Goal: Task Accomplishment & Management: Use online tool/utility

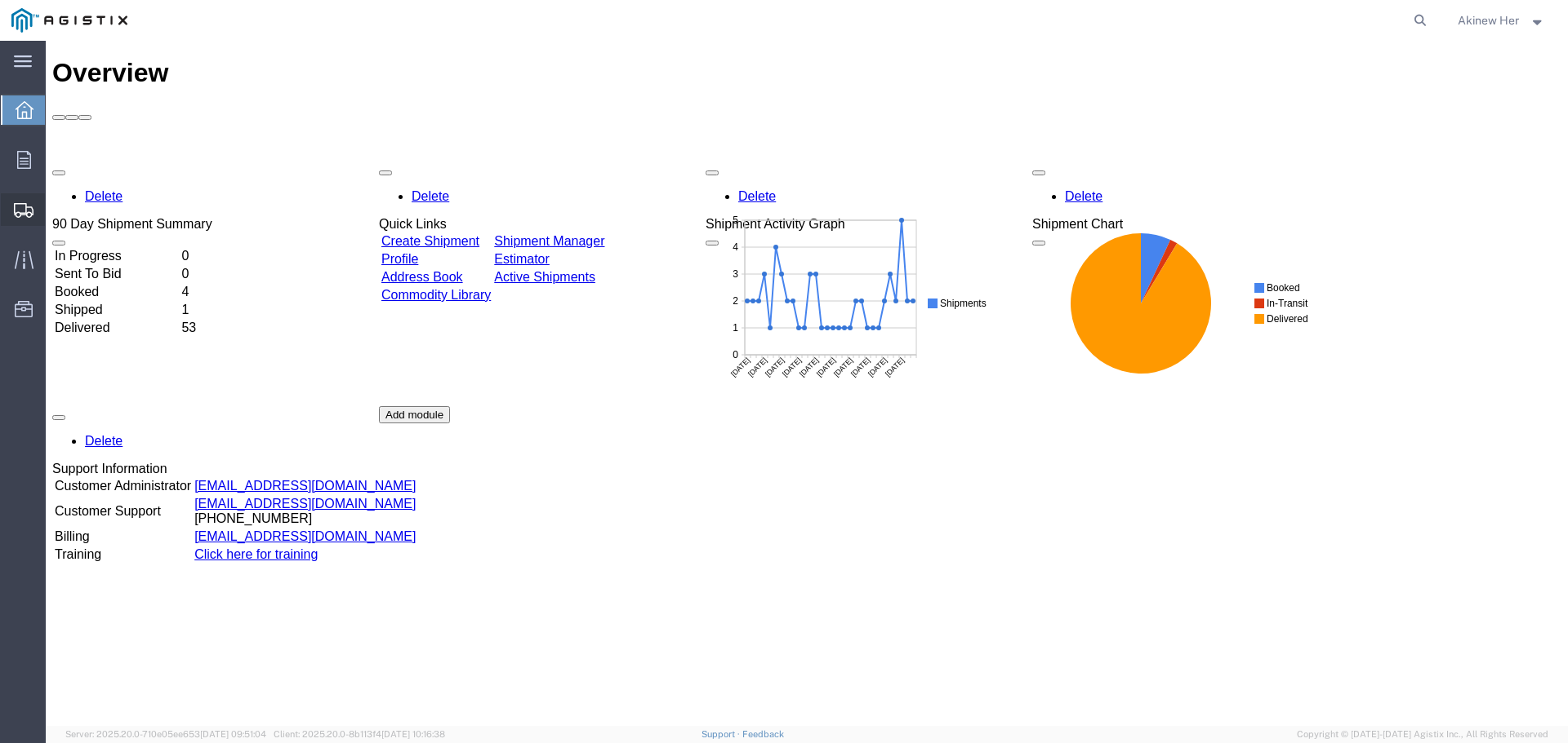
click at [0, 0] on span "Create Shipment" at bounding box center [0, 0] width 0 height 0
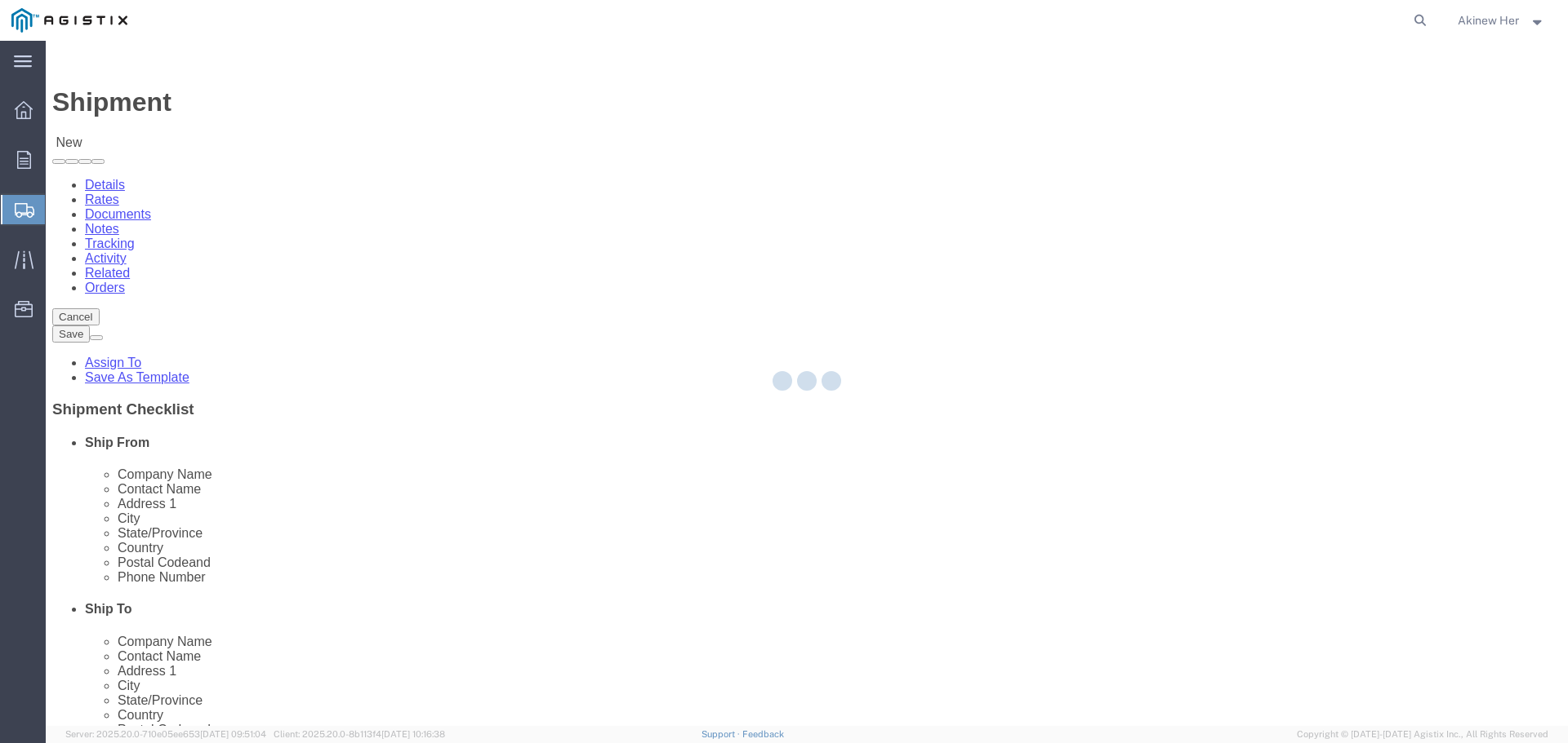
select select
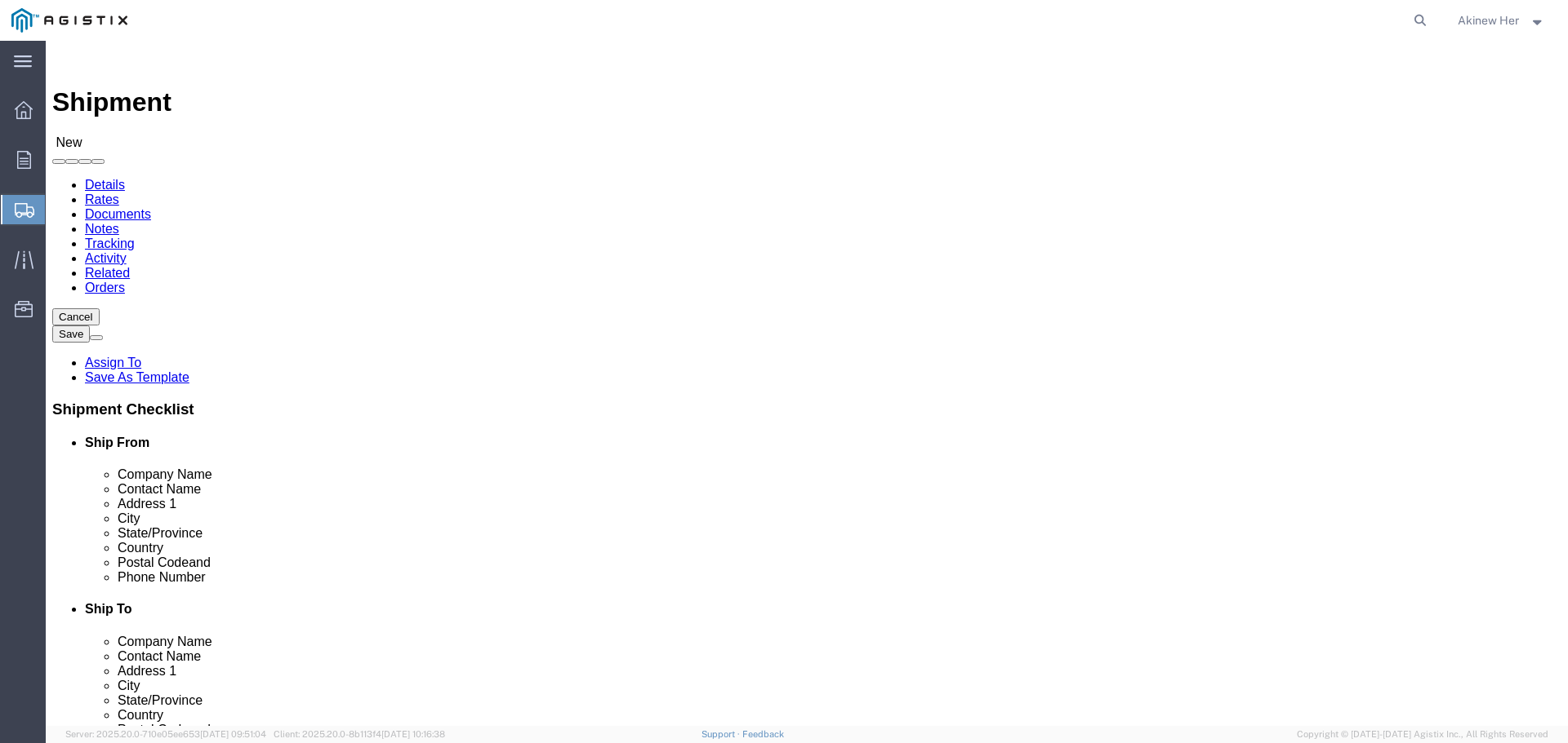
click select "Select Graybar Electric Company Inc PG&E"
select select "9596"
click select "Select Graybar Electric Company Inc PG&E"
select select
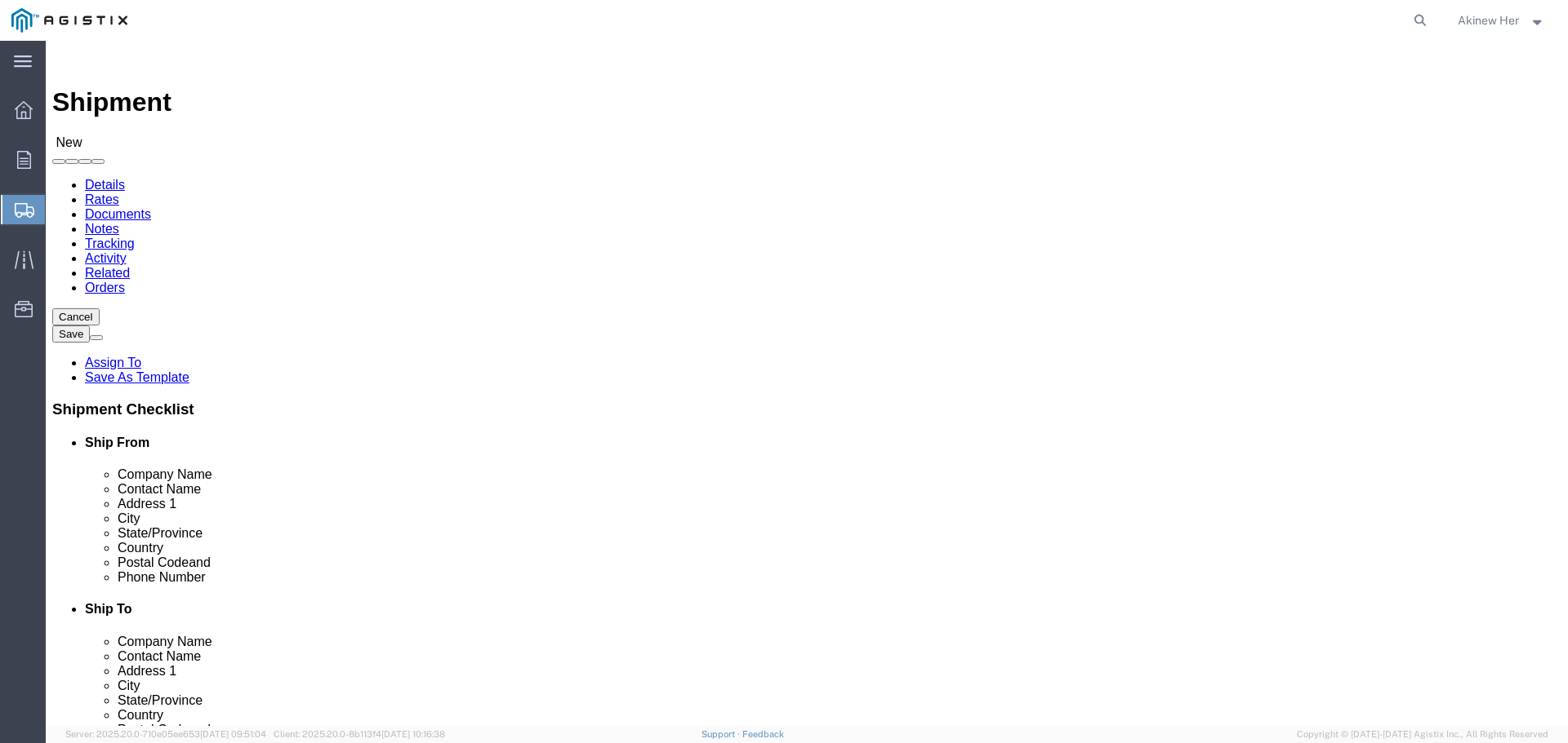
click select "Select"
select select "23082"
click select "Select All Others [GEOGRAPHIC_DATA] [GEOGRAPHIC_DATA] [GEOGRAPHIC_DATA] [GEOGRA…"
click div "Location My Profile Location [GEOGRAPHIC_DATA] - [GEOGRAPHIC_DATA] PGE [GEOGRAP…"
select select "MYPROFILE"
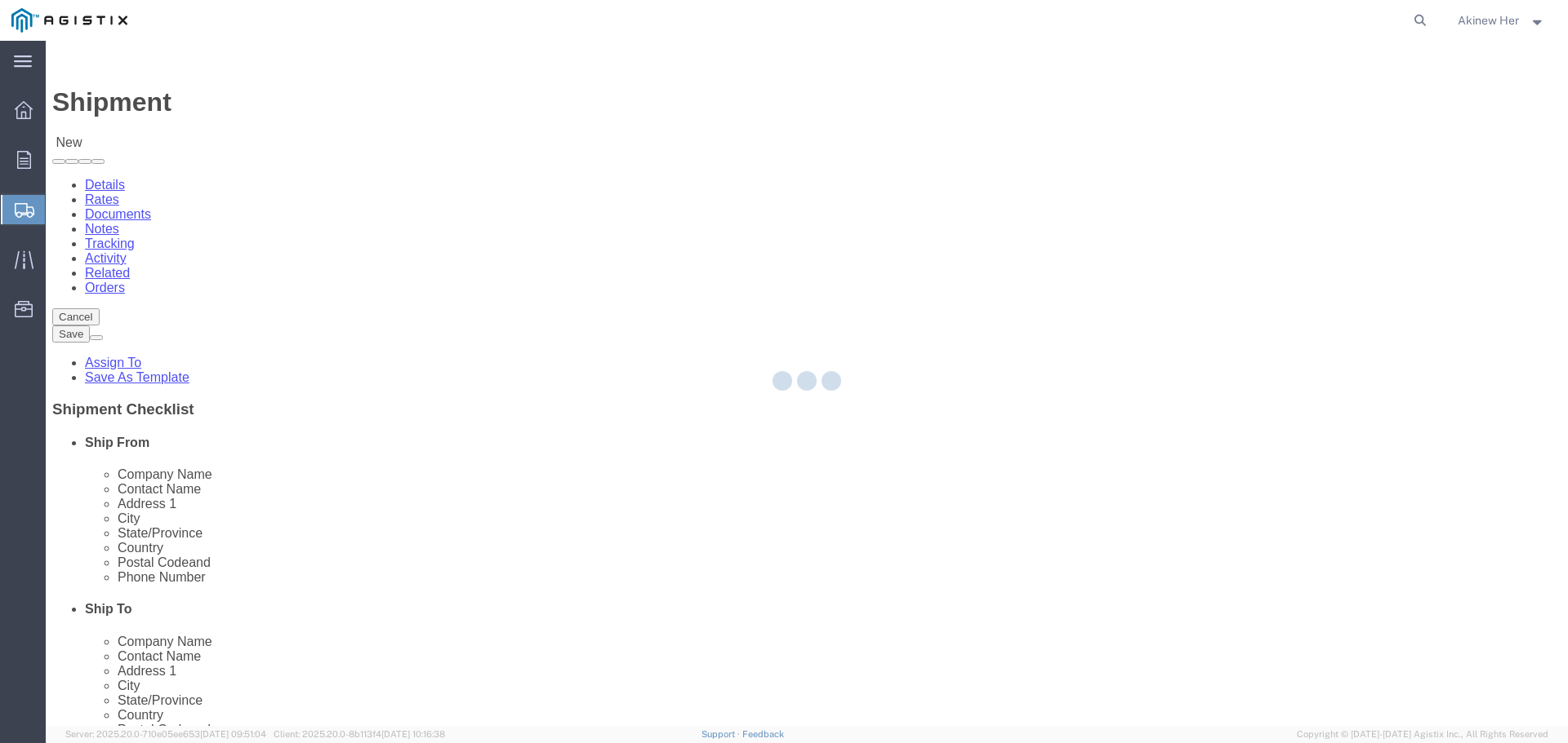
select select "CA"
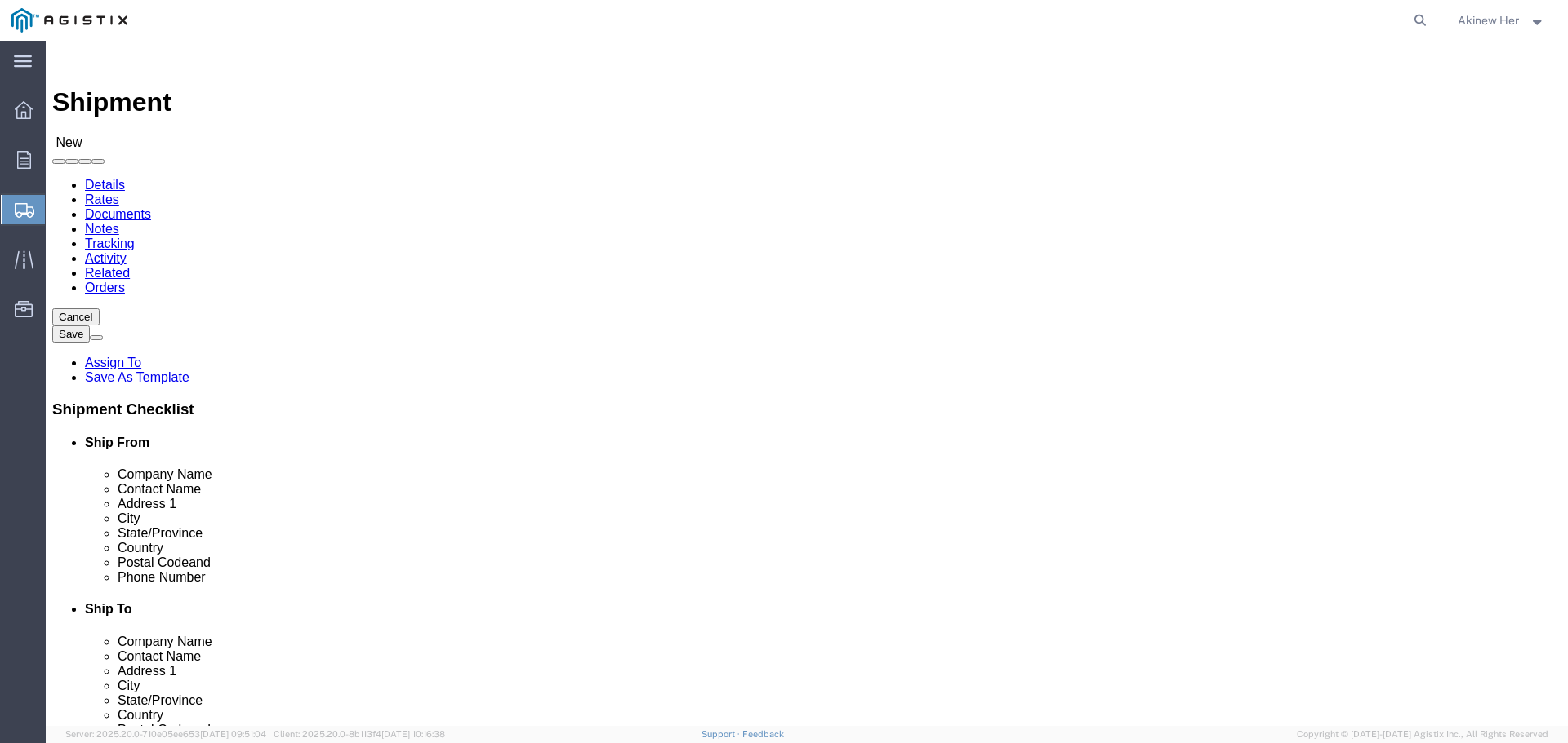
click input "text"
type input "PG&E"
type input "PACIFIC GAS & ELECTRIC"
type input "[STREET_ADDRESS][PERSON_NAME]"
type input "FREMONT"
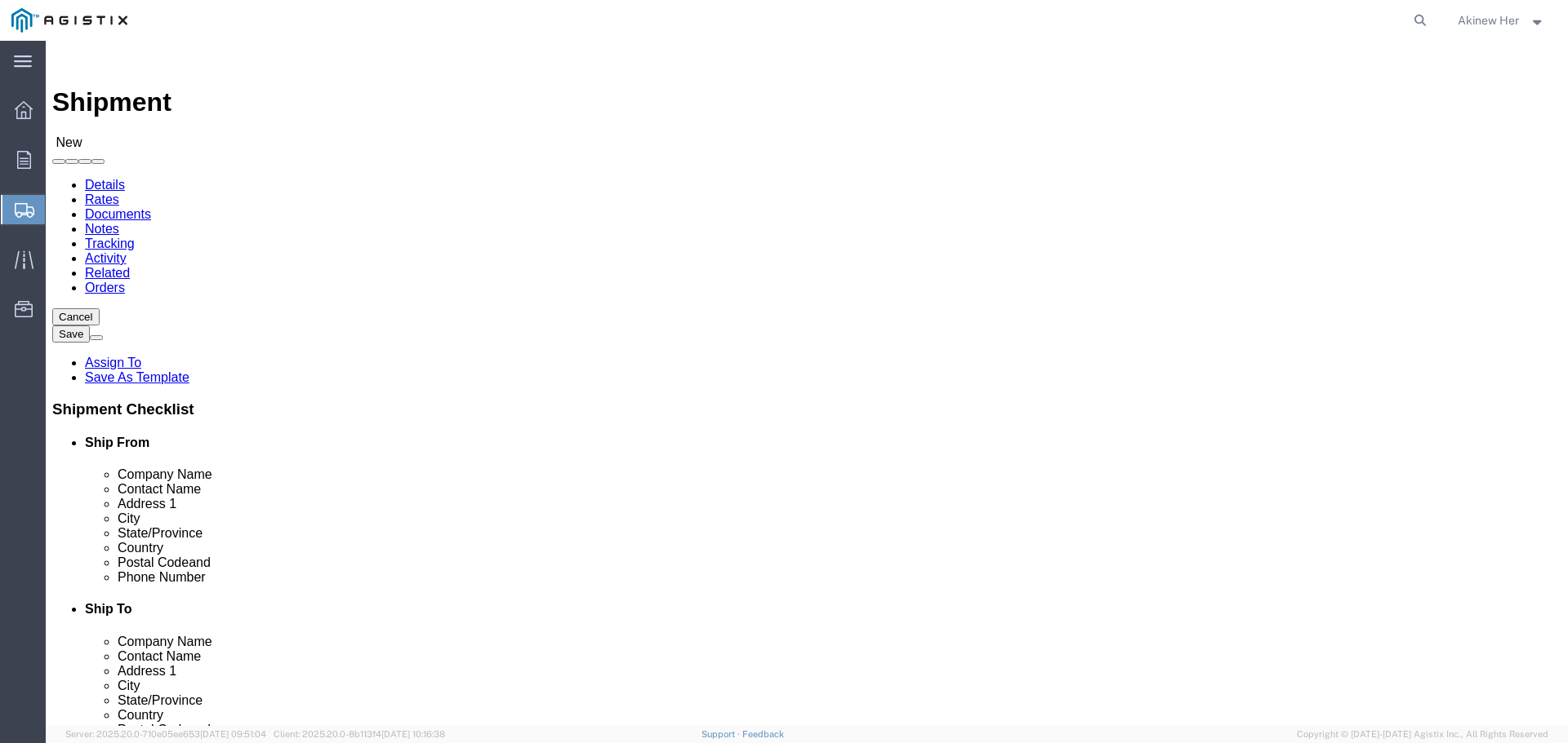
type input "C"
type input "CAL"
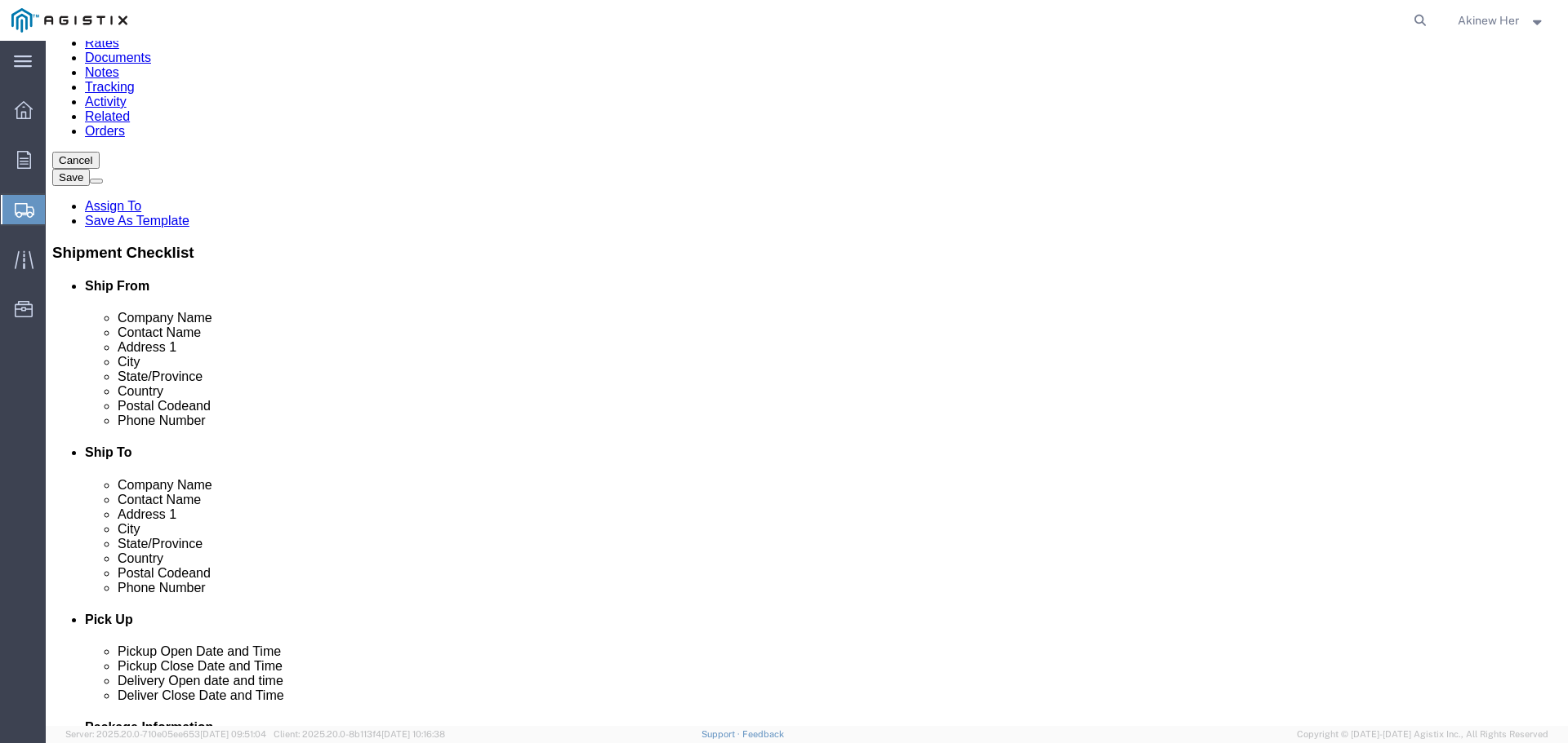
scroll to position [163, 0]
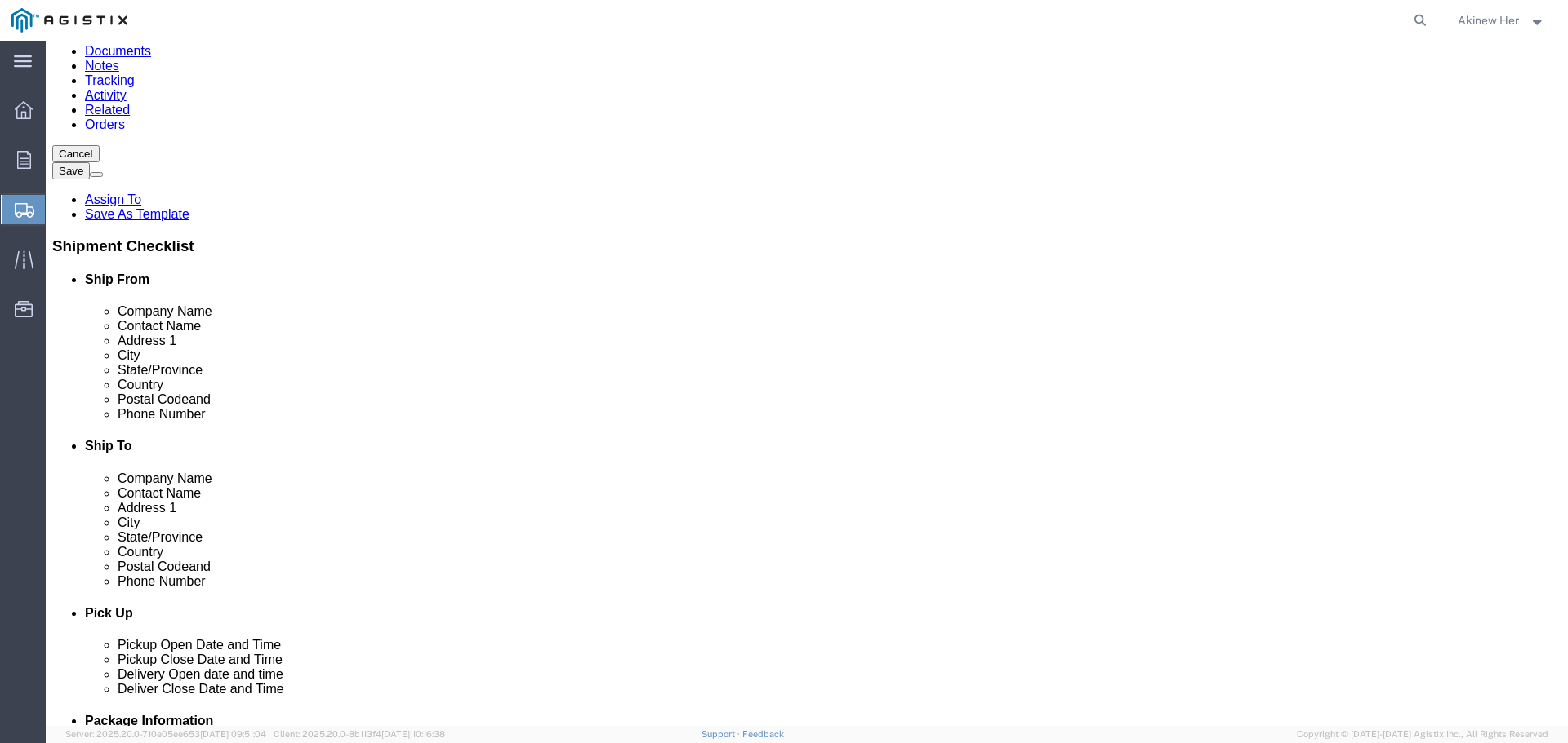
type input "94538"
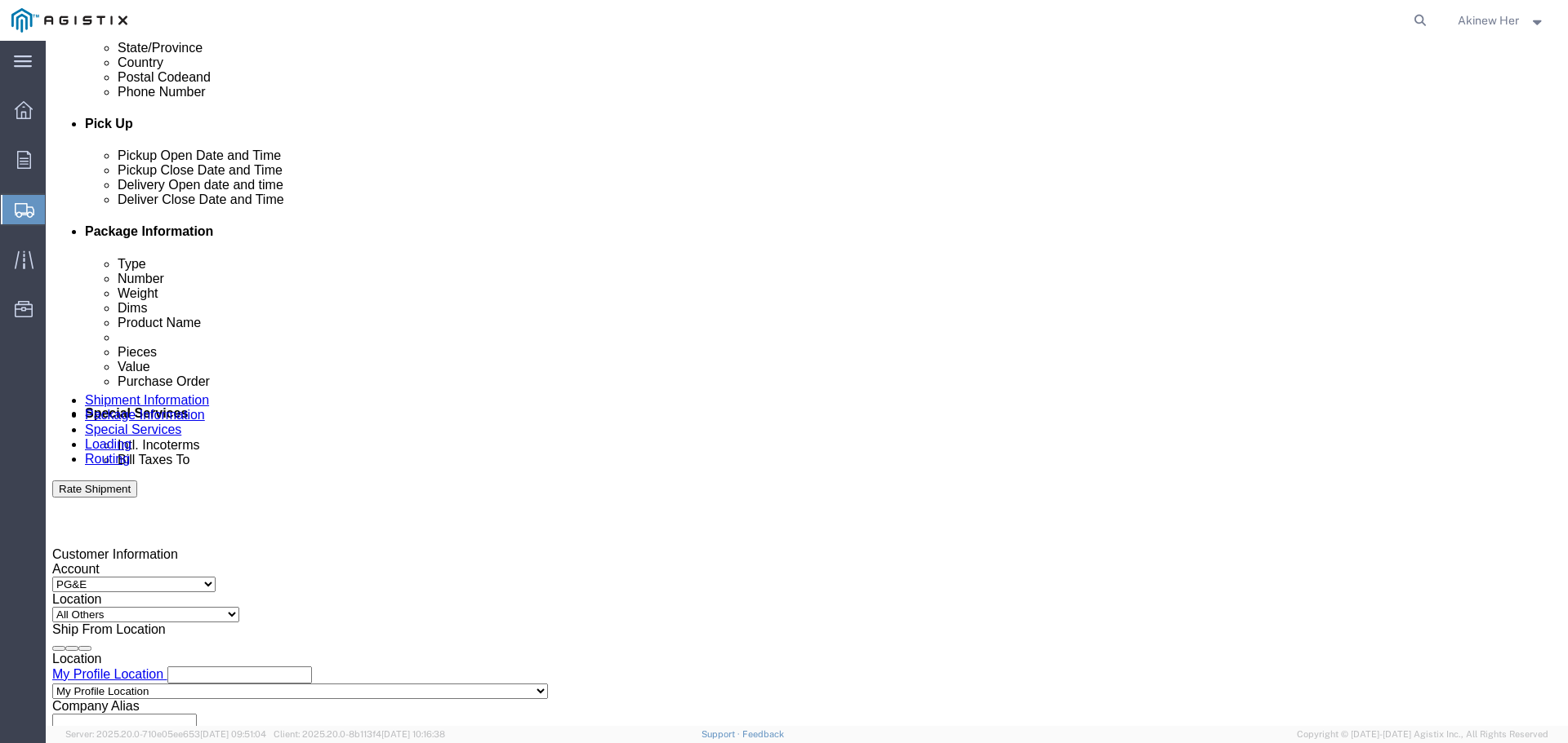
scroll to position [979, 0]
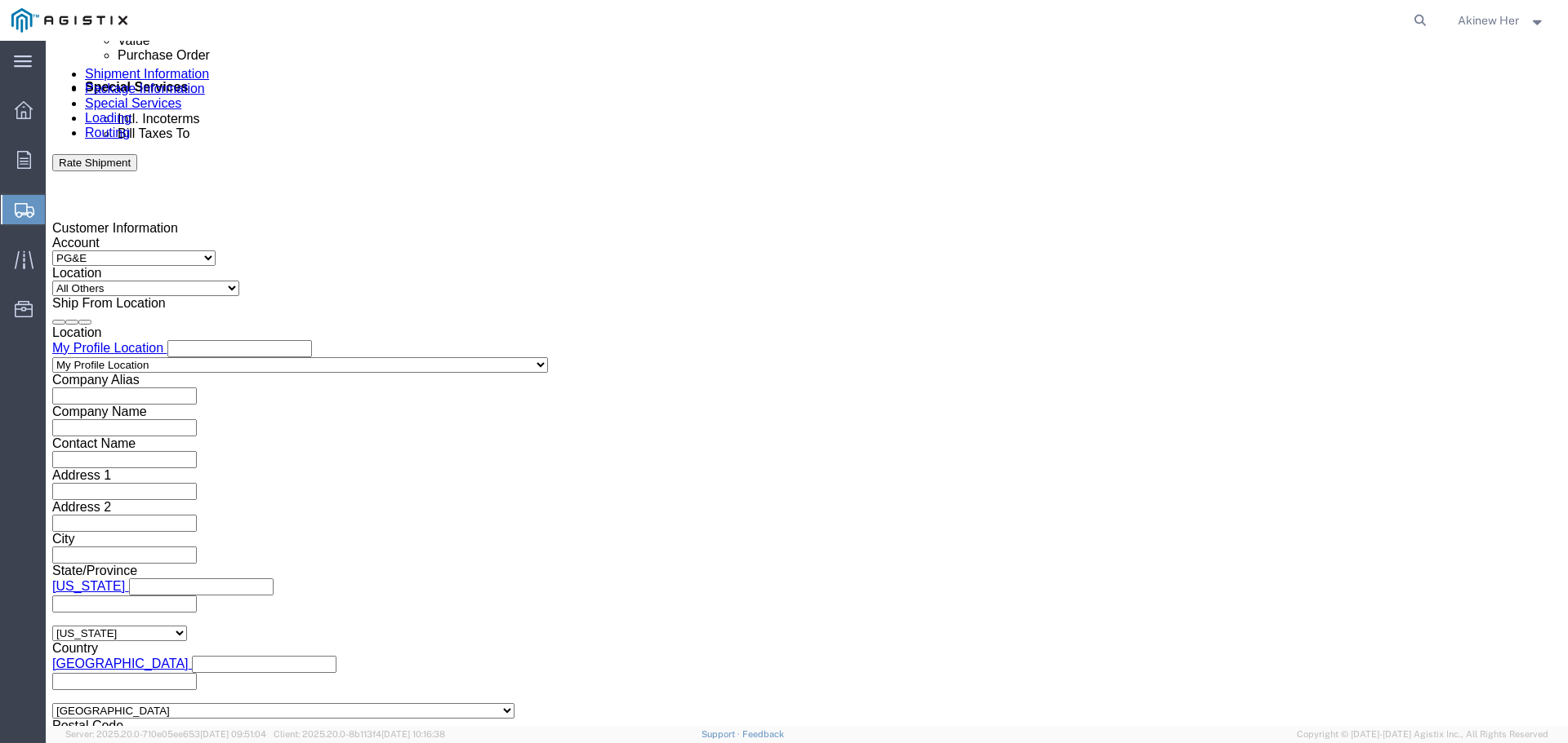
type input "18007435000"
click div "[DATE] 7:00 PM"
click input "7:00 PM"
type input "10:00 AM"
click button "Apply"
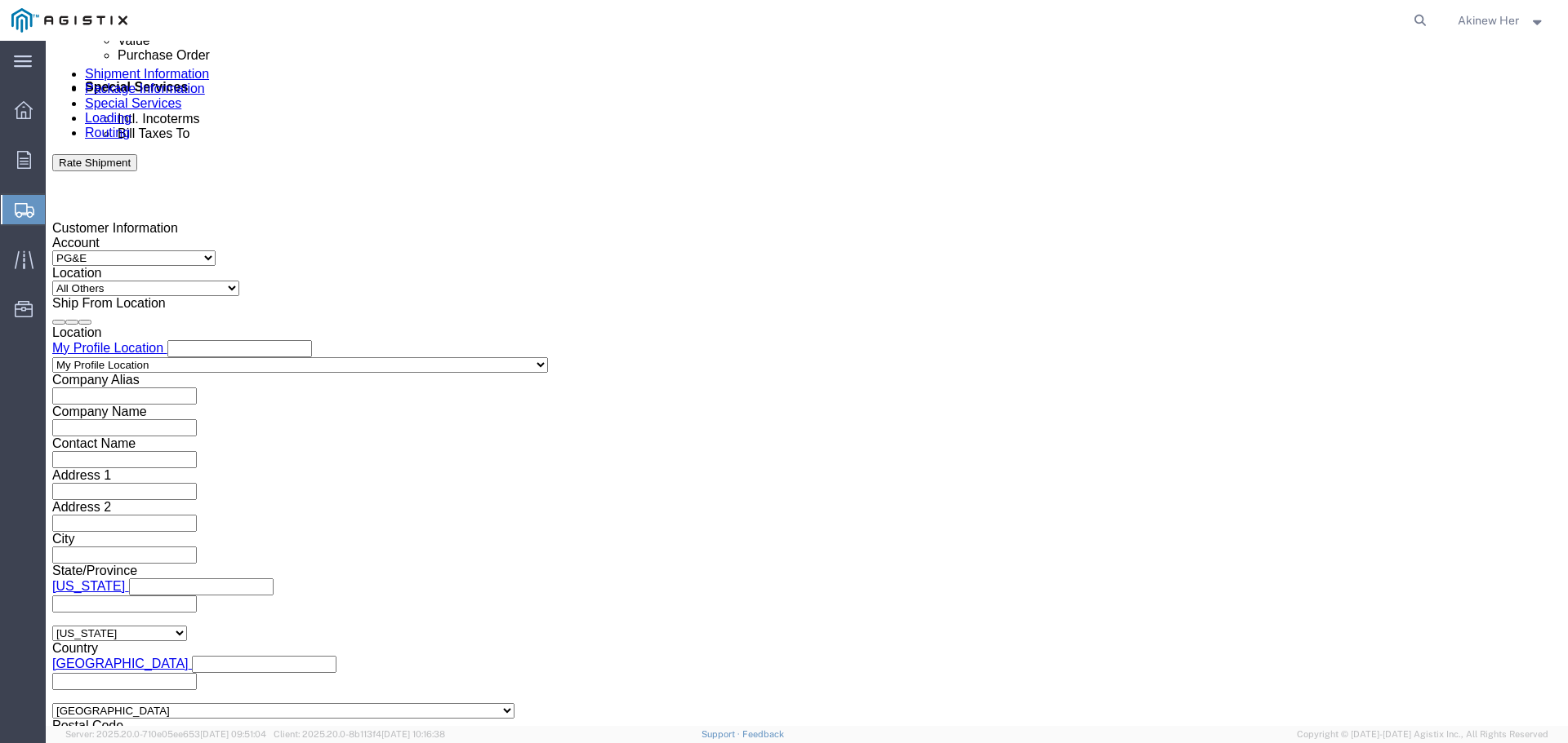
click div "[DATE] 11:00 AM"
type input "6:00 PM"
click button "Apply"
click div
click input "7:00 PM"
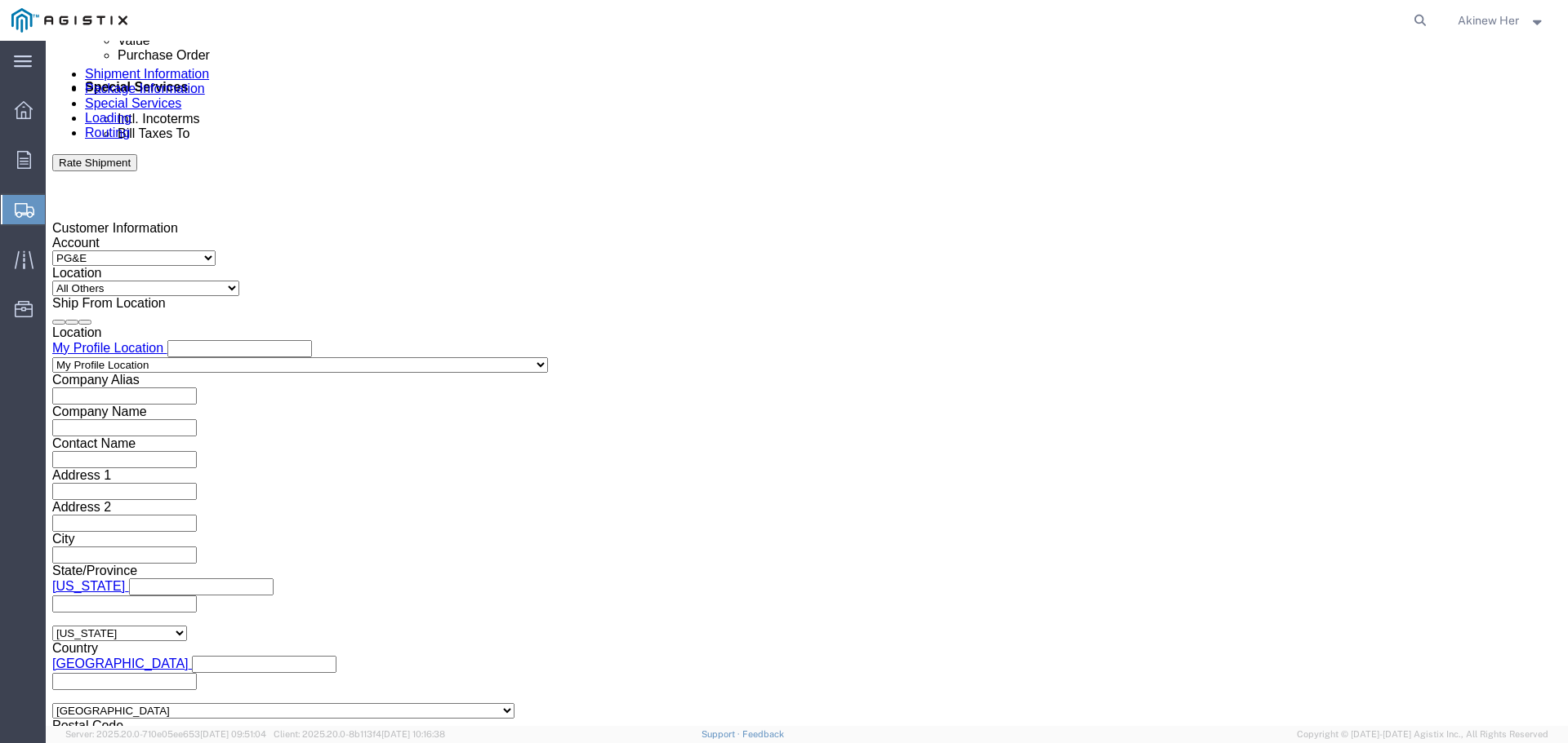
type input "9:00 AM"
click button "Apply"
click div
type input "1:00 PM"
click button "Apply"
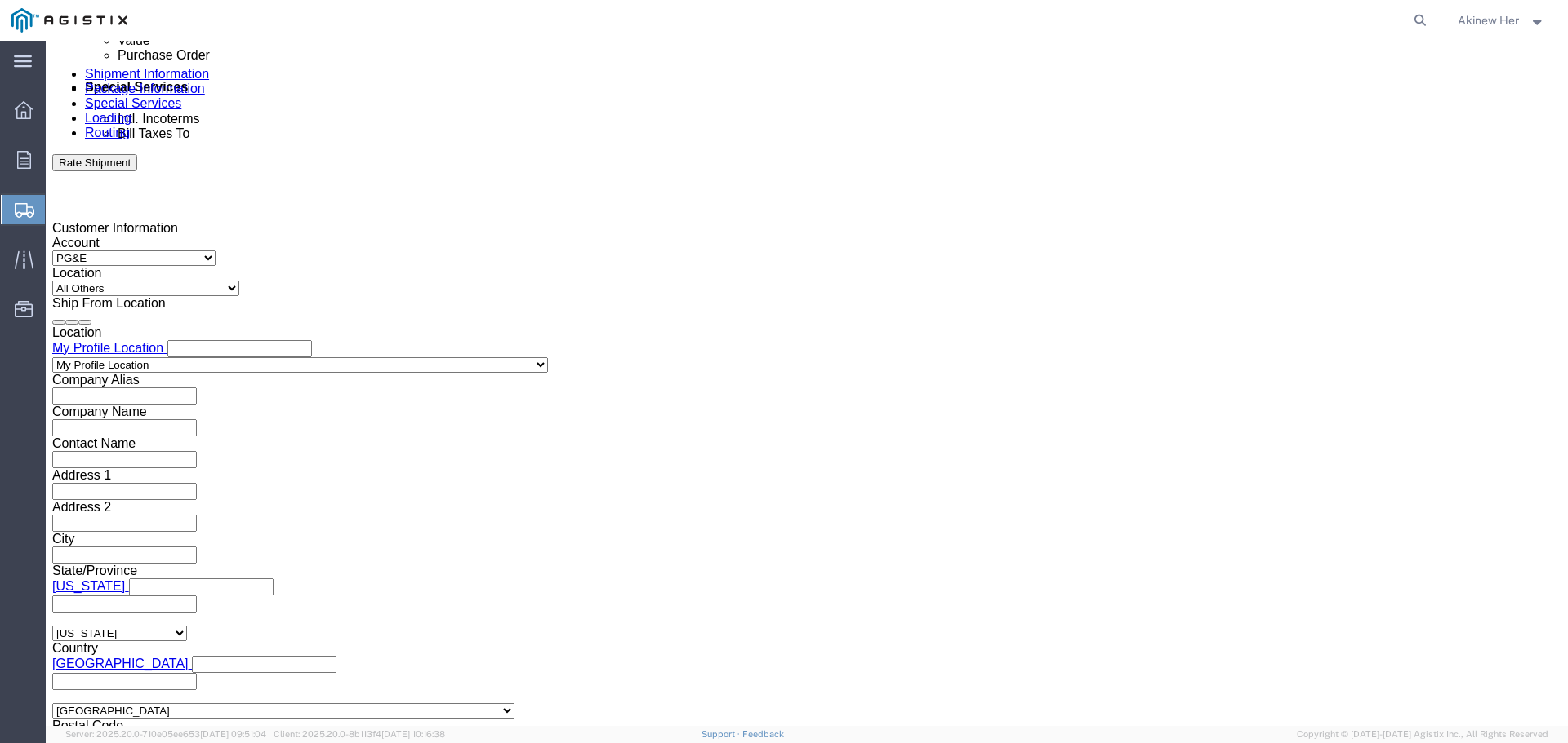
click input "text"
type input "3501417896"
select select "DELNUM"
type input "8001292086"
click select "Select Account Type Activity ID Airline Appointment Number ASN Batch Request # …"
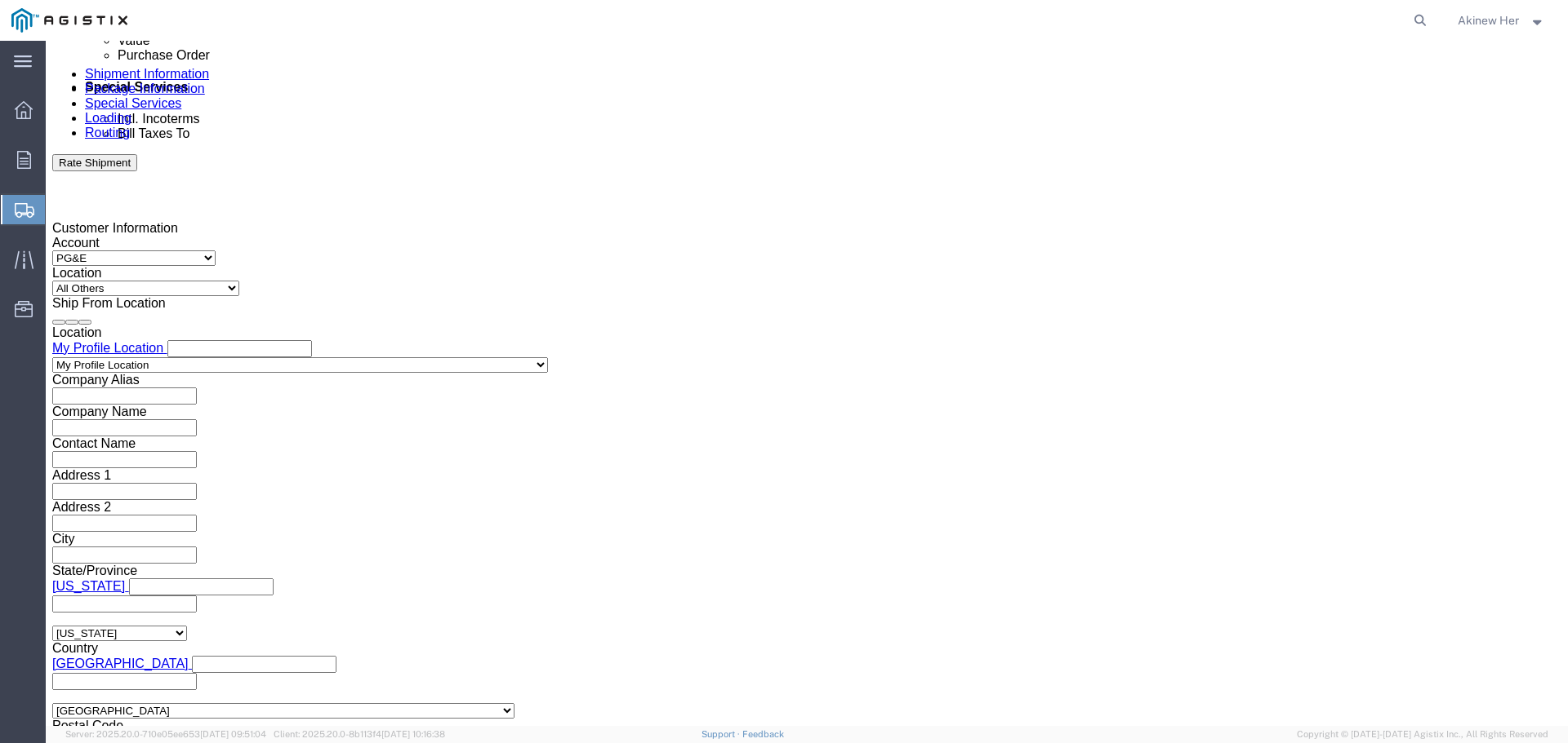
select select "PURCHORD"
click select "Select Account Type Activity ID Airline Appointment Number ASN Batch Request # …"
click input "text"
type input "6501416135"
click button "Add reference"
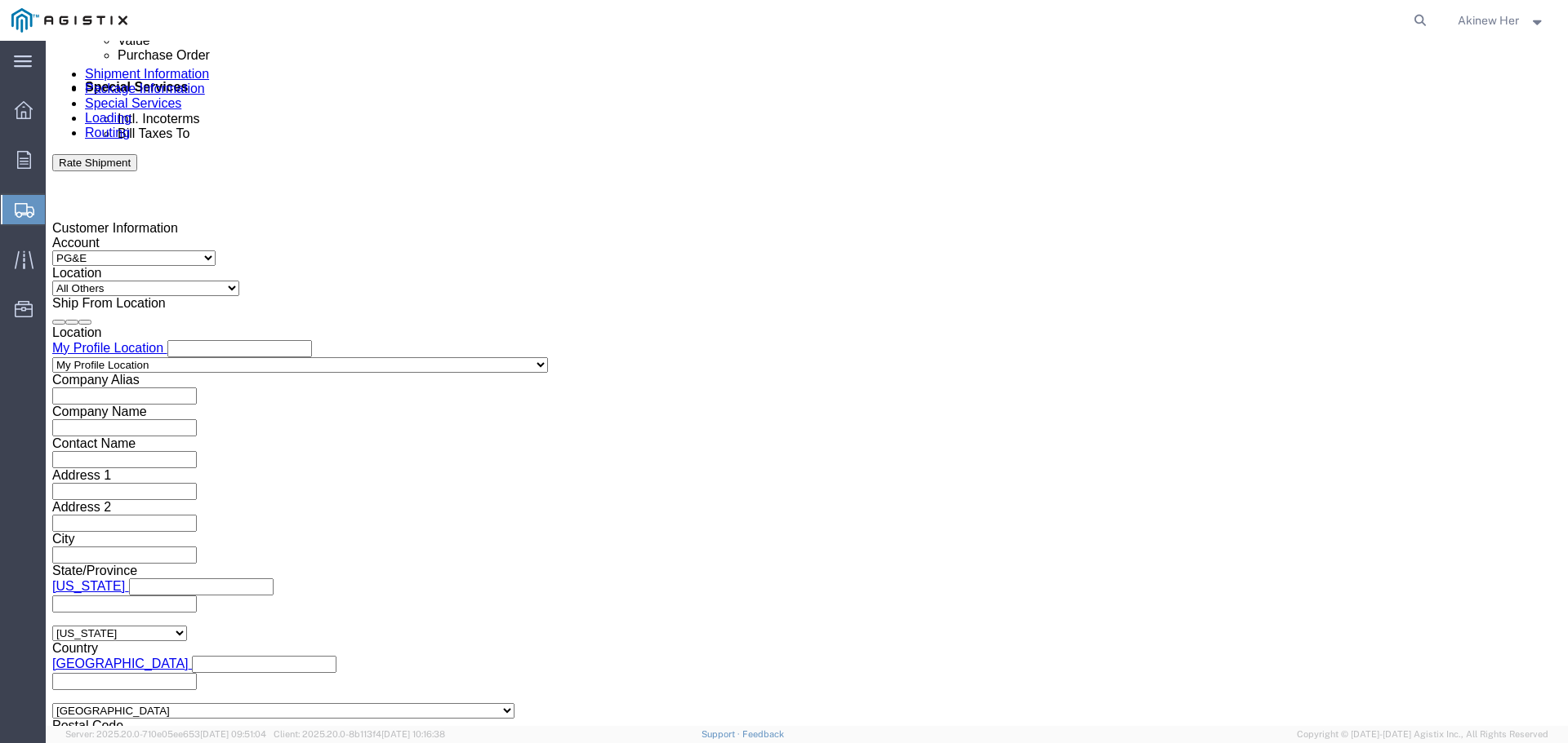
click select "Select Account Type Activity ID Airline Appointment Number ASN Batch Request # …"
select select "DELNUM"
click select "Select Account Type Activity ID Airline Appointment Number ASN Batch Request # …"
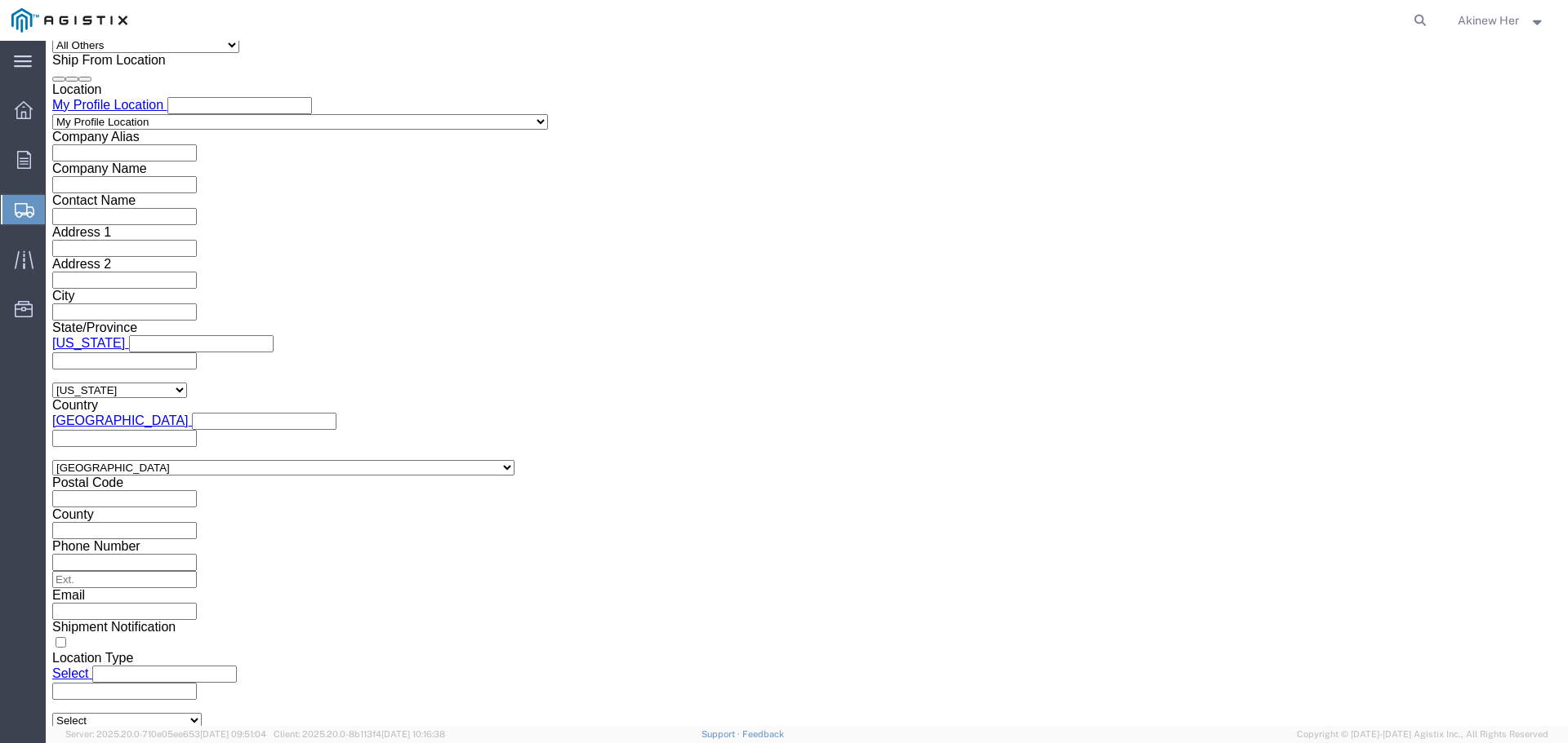
scroll to position [1224, 0]
type input "8001292085"
click select "Select Air Less than Truckload Multi-Leg Ocean Freight Rail Small Parcel Truckl…"
select select "LTL"
click select "Select Air Less than Truckload Multi-Leg Ocean Freight Rail Small Parcel Truckl…"
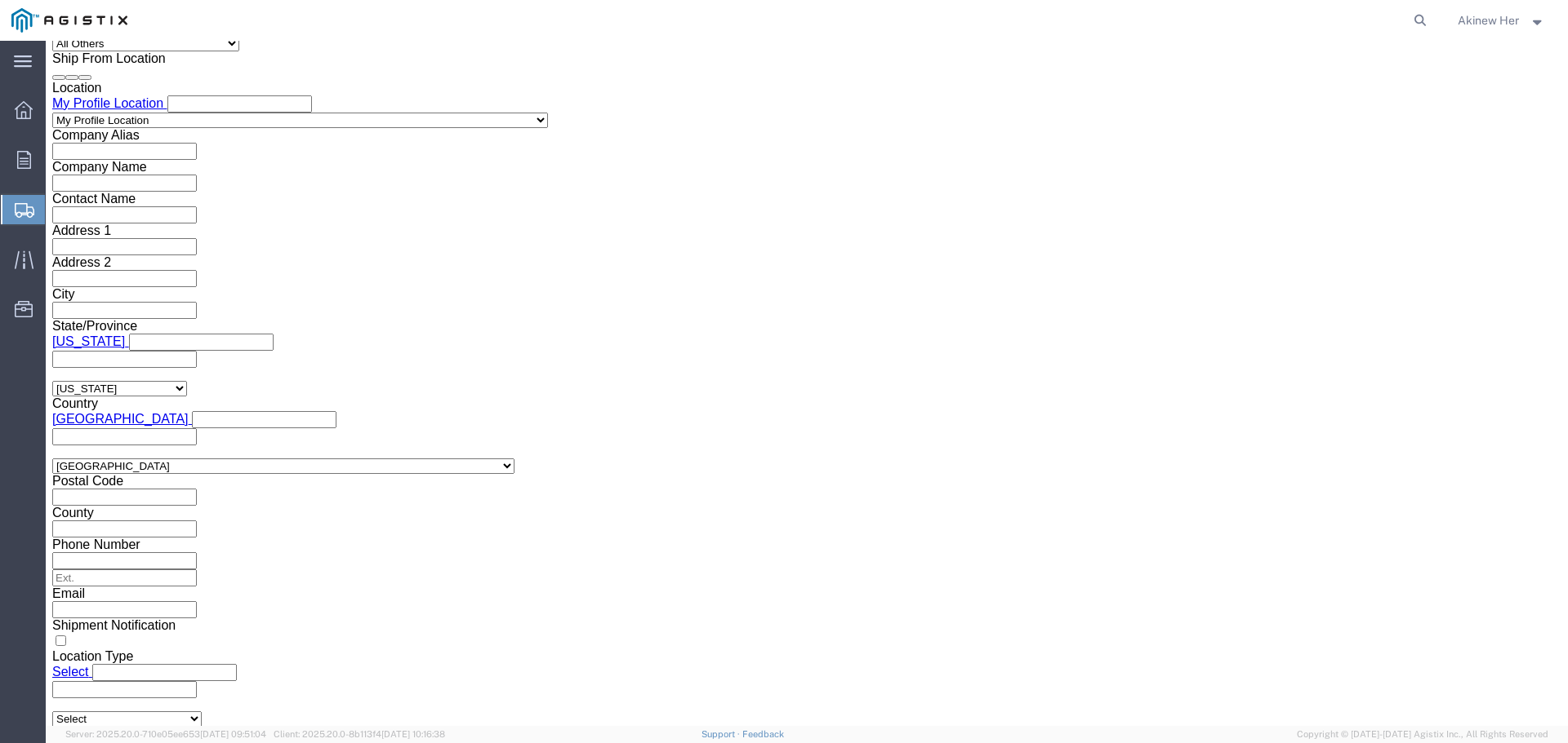
drag, startPoint x: 218, startPoint y: 573, endPoint x: 172, endPoint y: 532, distance: 61.6
click select "Select Straight Truck"
select select "STTR"
click select "Select Straight Truck"
click button "Continue"
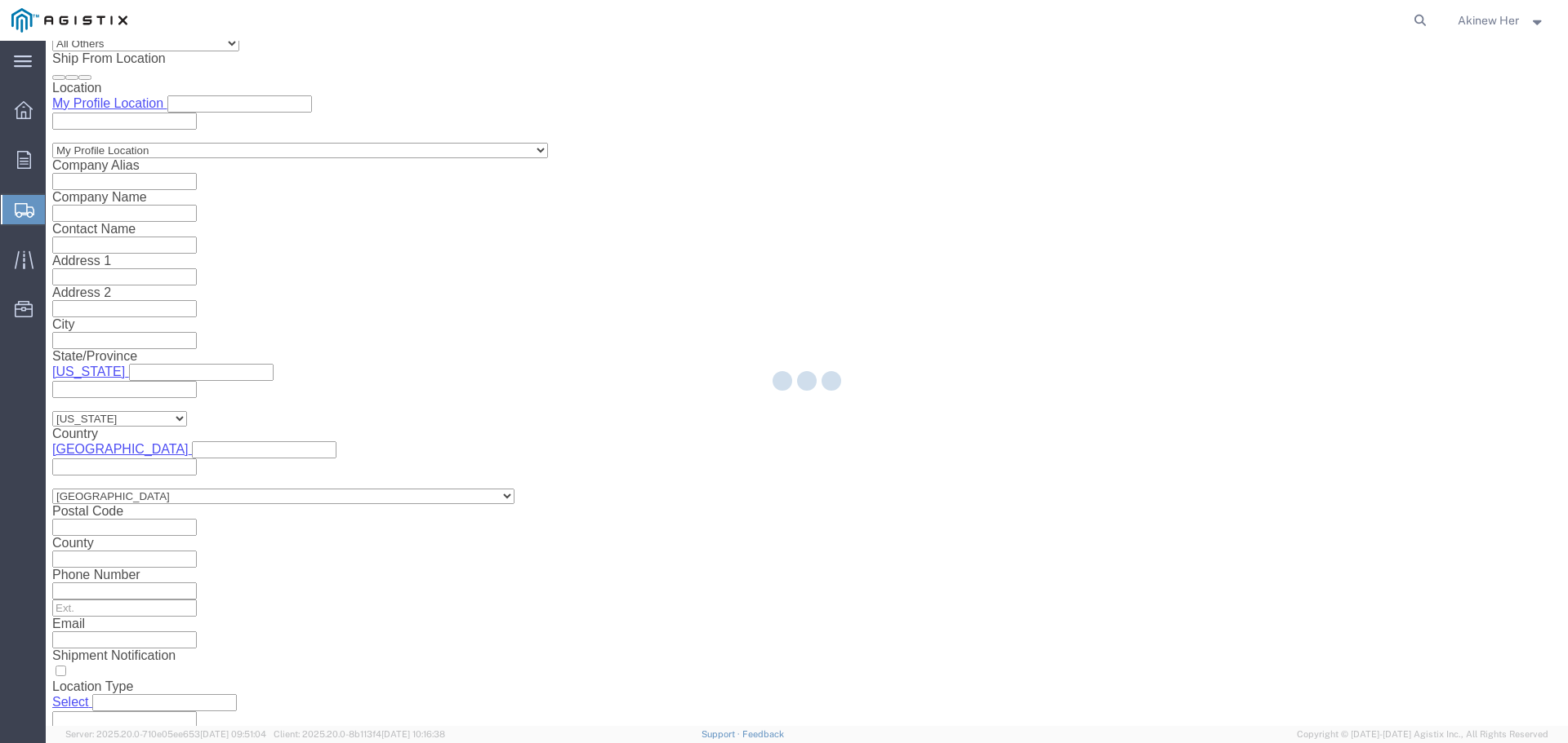
select select "21150"
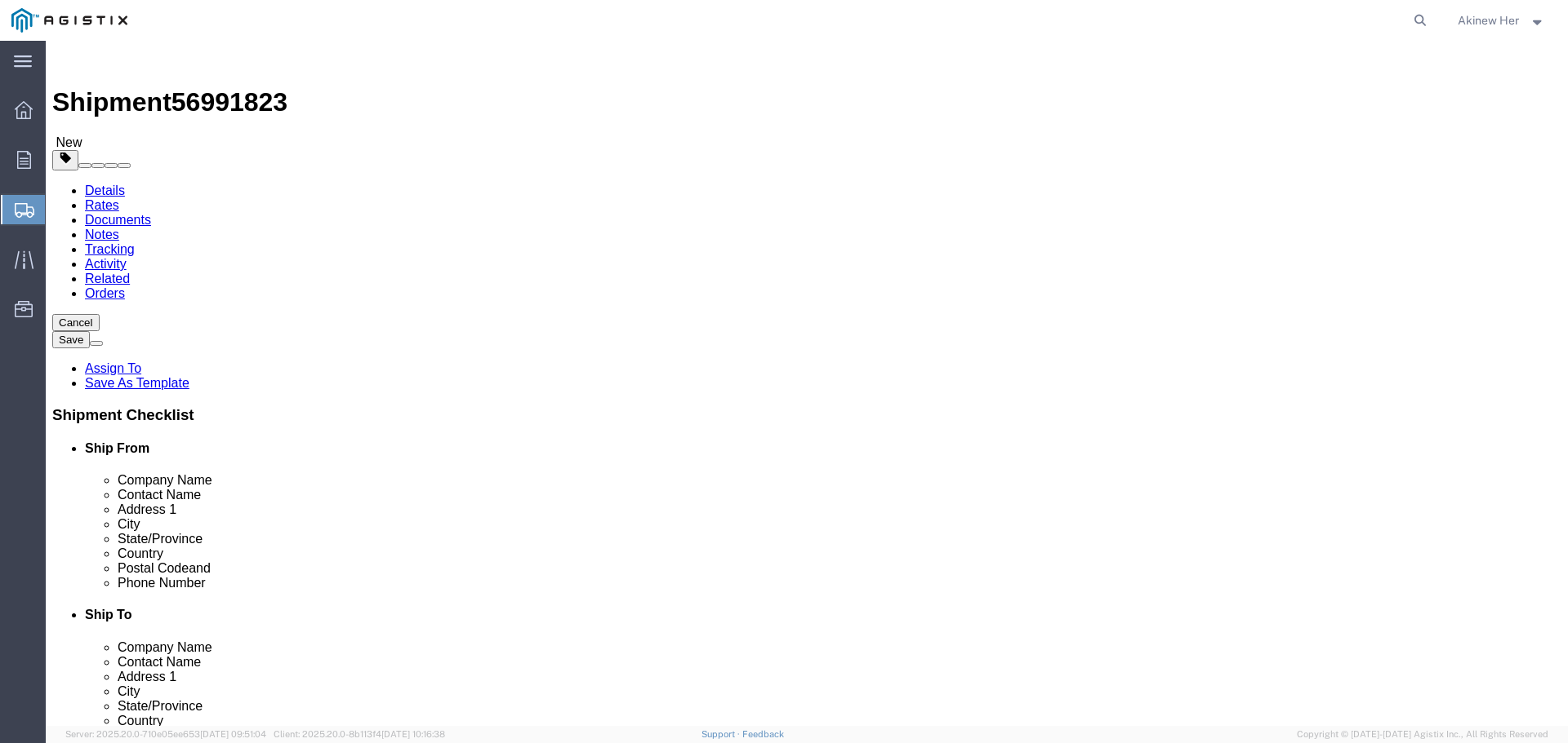
click select "Select Bulk Bundle(s) Cardboard Box(es) Carton(s) Crate(s) Drum(s) (Fiberboard)…"
select select "PSNS"
click select "Select Bulk Bundle(s) Cardboard Box(es) Carton(s) Crate(s) Drum(s) (Fiberboard)…"
click input "text"
type input "103"
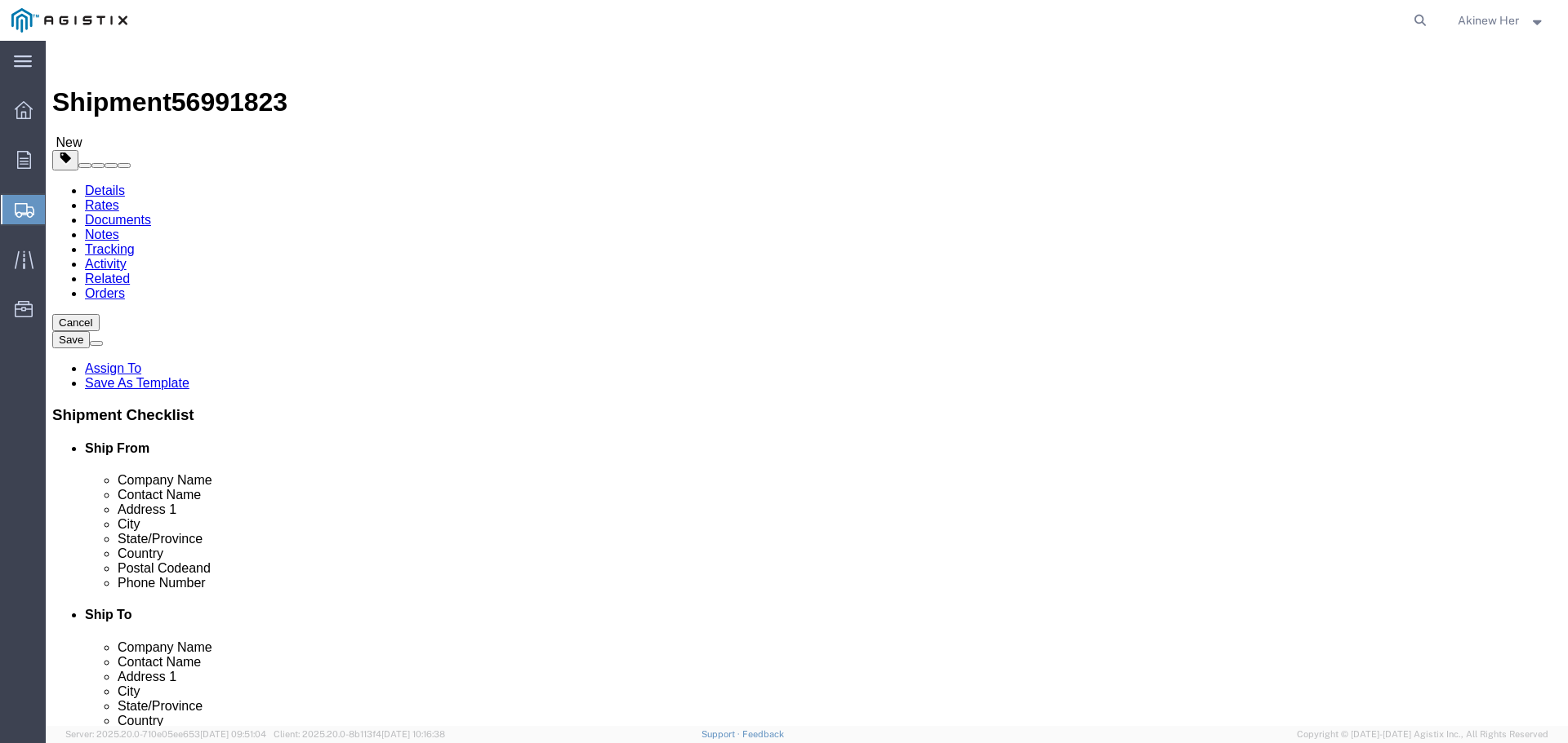
type input "42"
type input "11"
type input "289"
click link "Add Content"
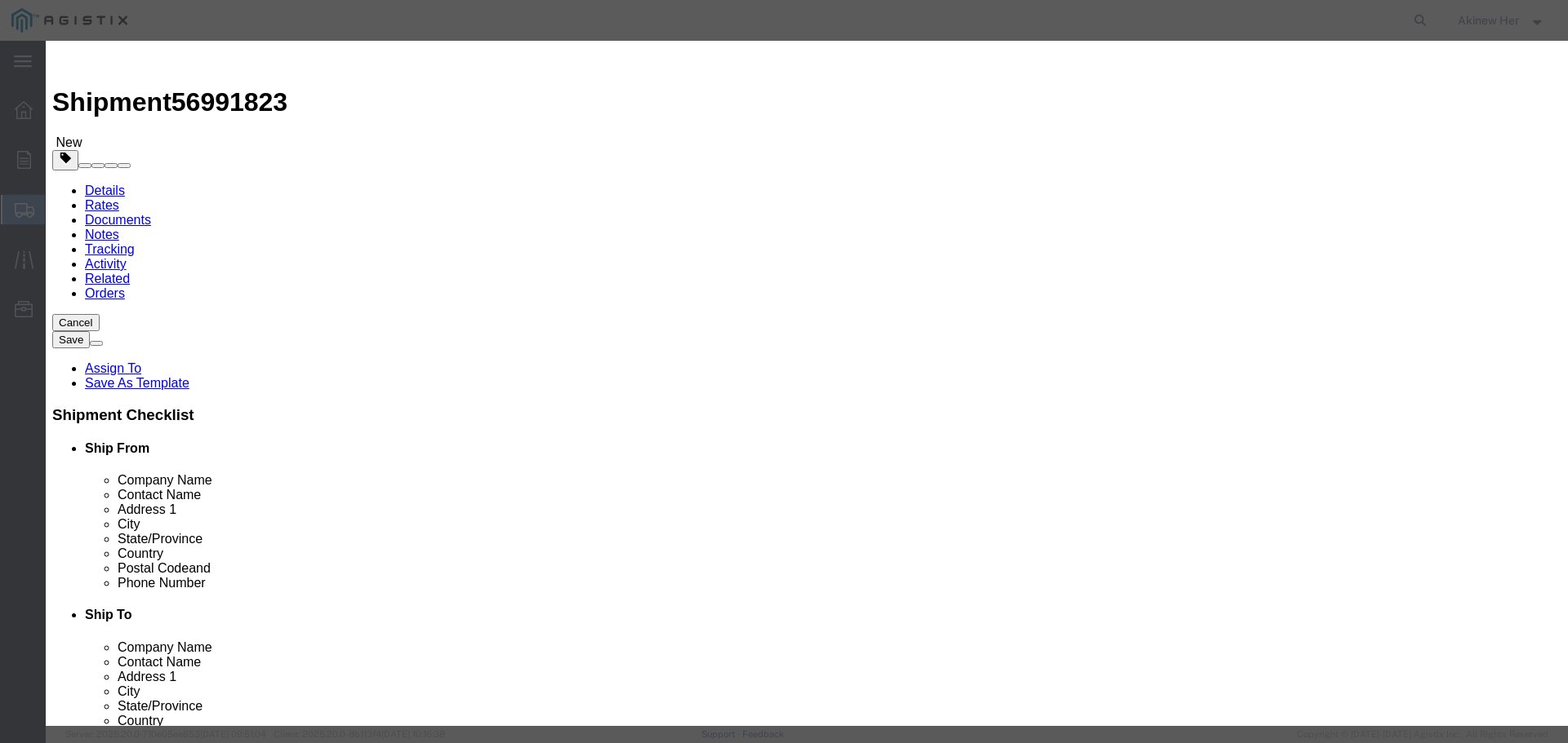
click input "text"
paste input "4300106GA2YCS2"
type input "4300106GA2YCS2"
type input "1"
type input "147.82"
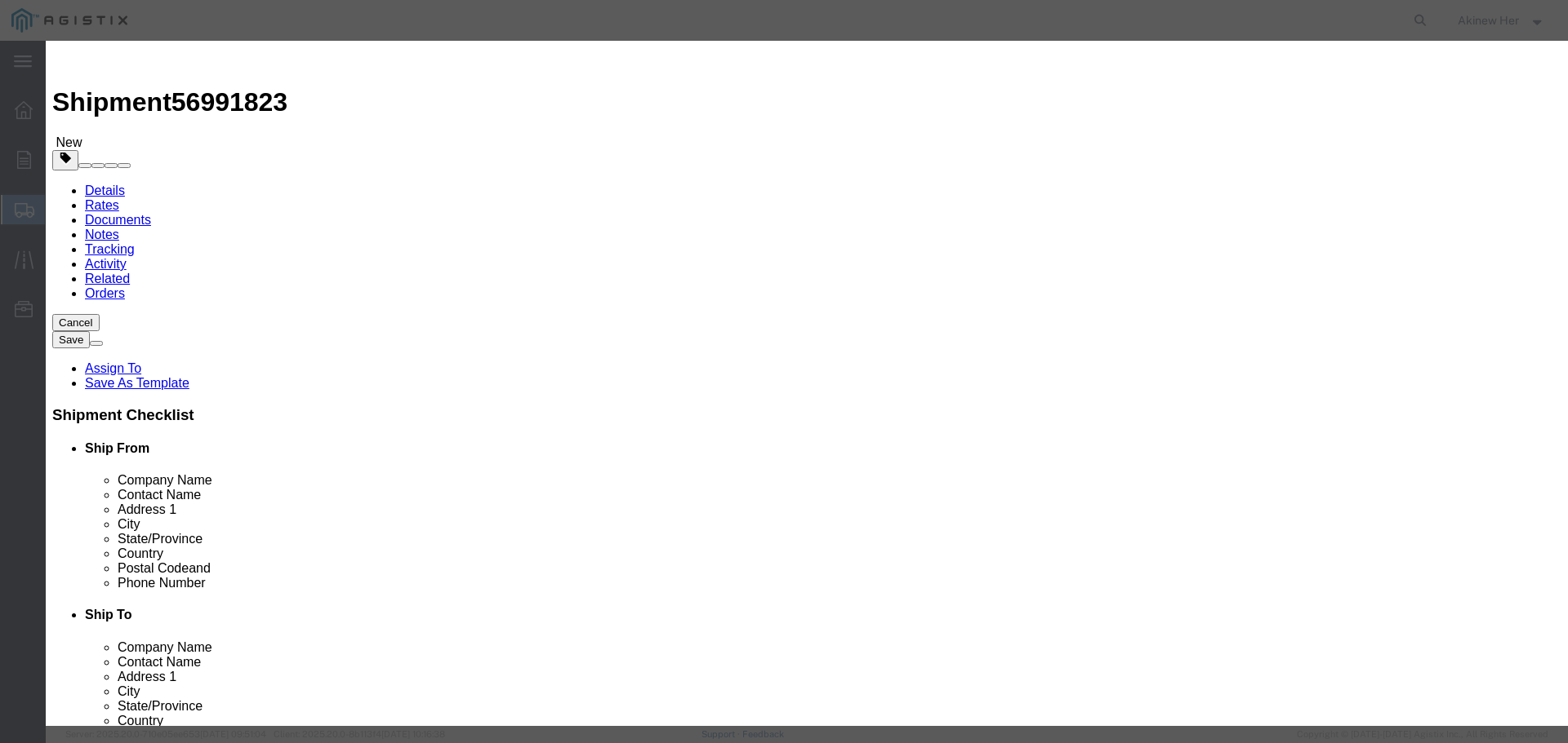
select select "USD"
select select "70"
click input "1"
type input "16"
type input "2365.12"
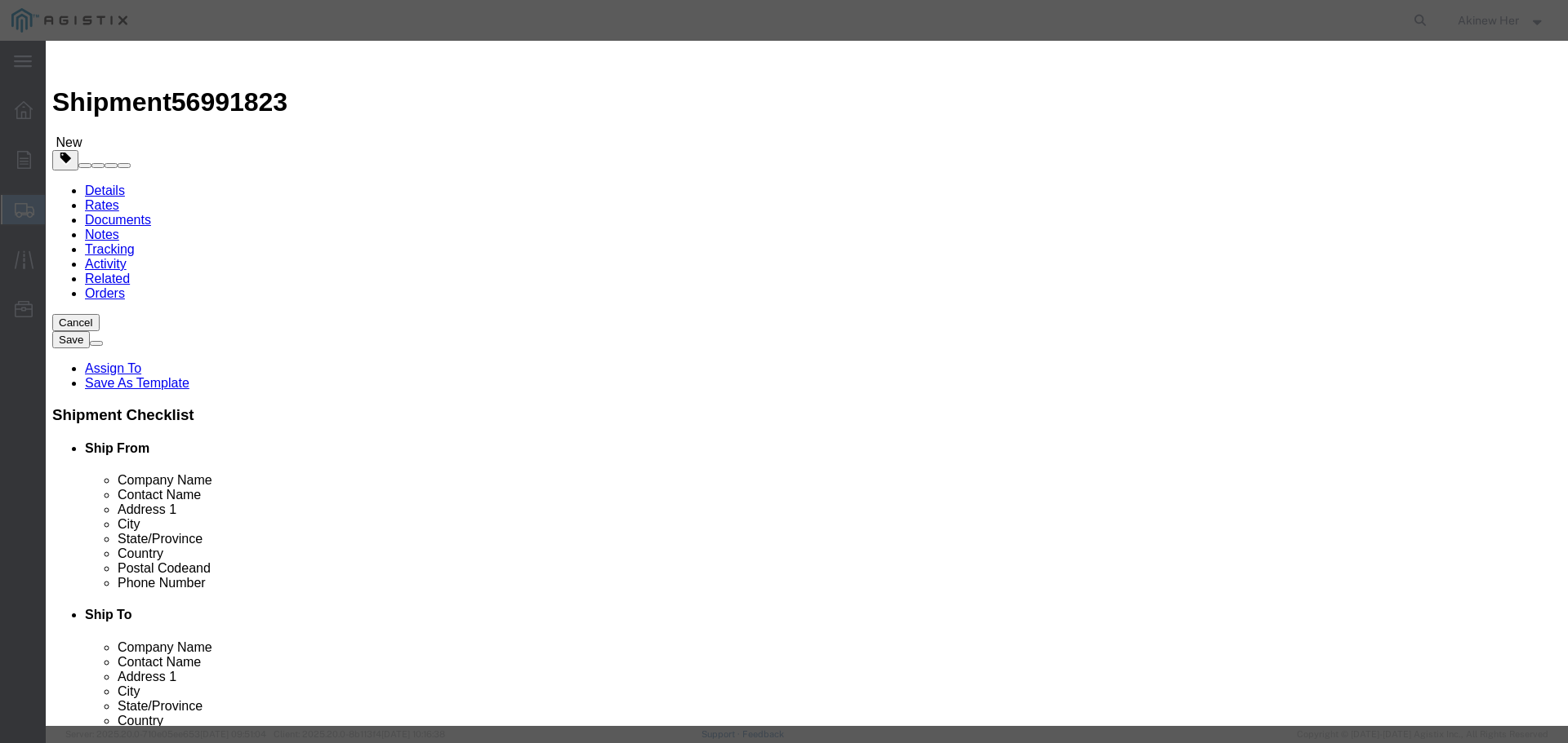
click button "Save & Close"
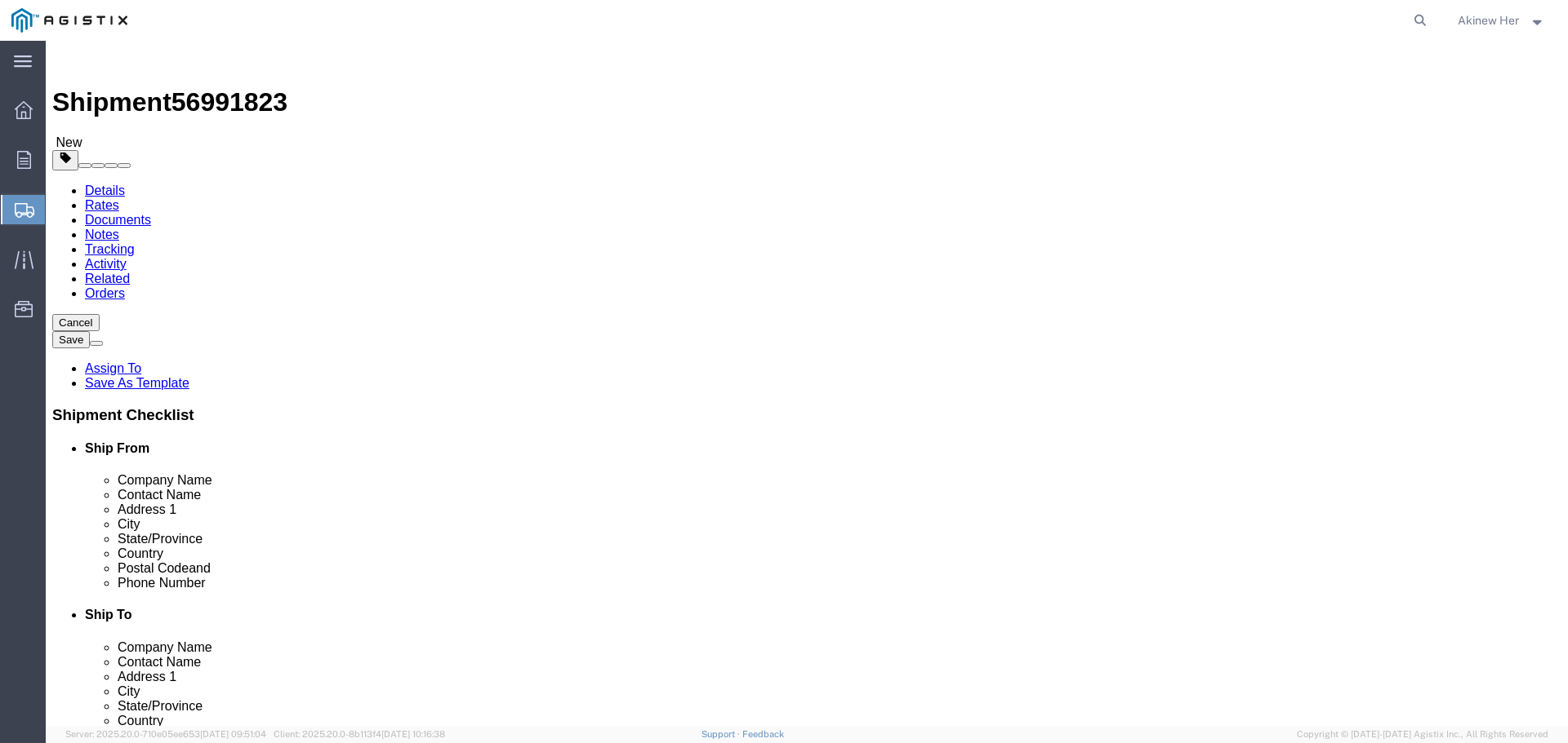
click button "Rate Shipment"
